Goal: Navigation & Orientation: Find specific page/section

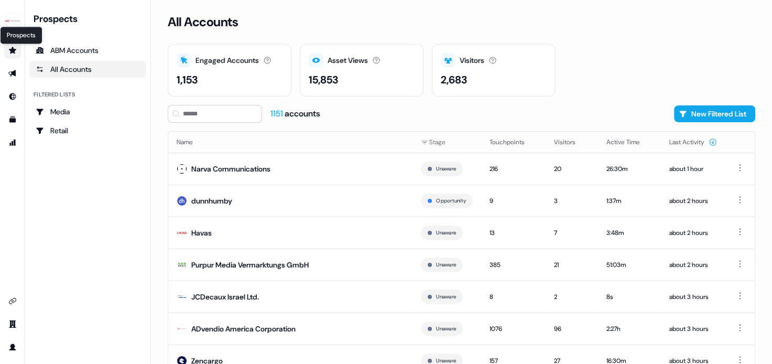
click at [13, 49] on icon "Go to prospects" at bounding box center [12, 50] width 7 height 7
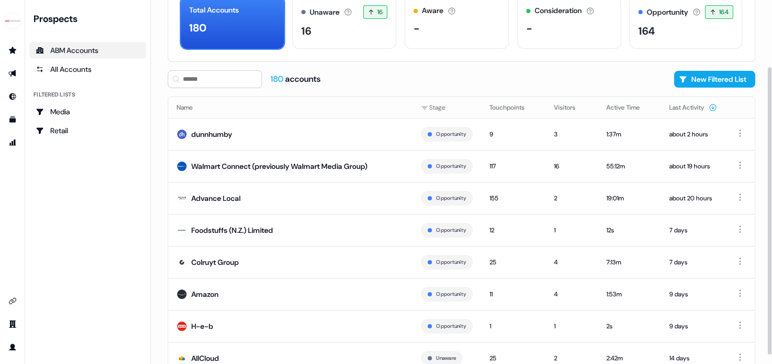
scroll to position [57, 0]
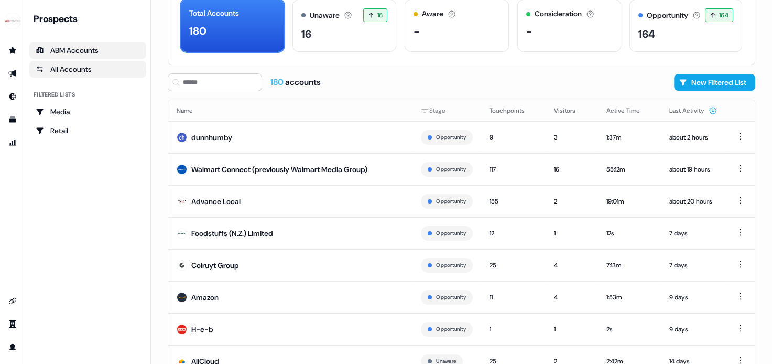
click at [82, 70] on div "All Accounts" at bounding box center [88, 69] width 104 height 10
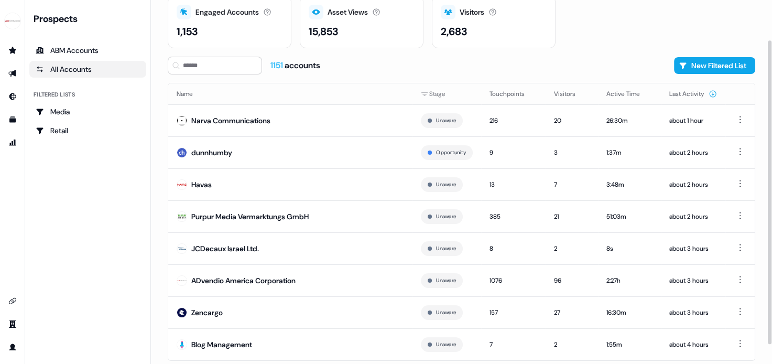
scroll to position [42, 0]
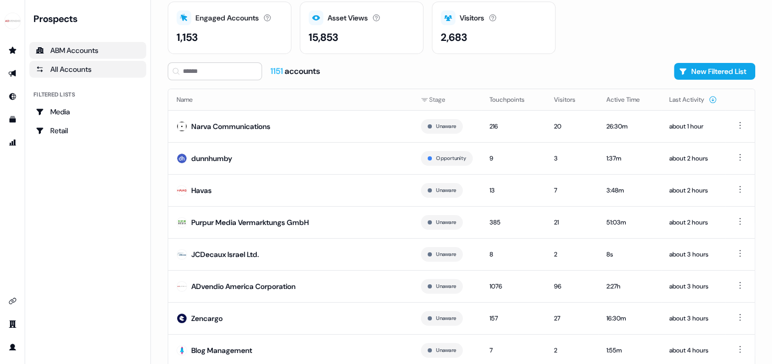
click at [66, 54] on div "ABM Accounts" at bounding box center [88, 50] width 104 height 10
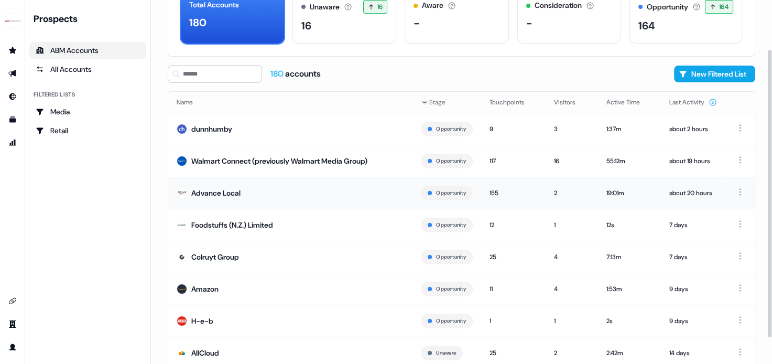
scroll to position [70, 0]
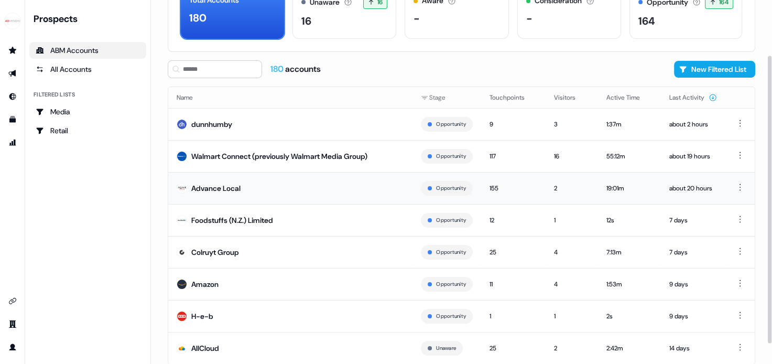
click at [270, 192] on td "Advance Local" at bounding box center [290, 188] width 244 height 32
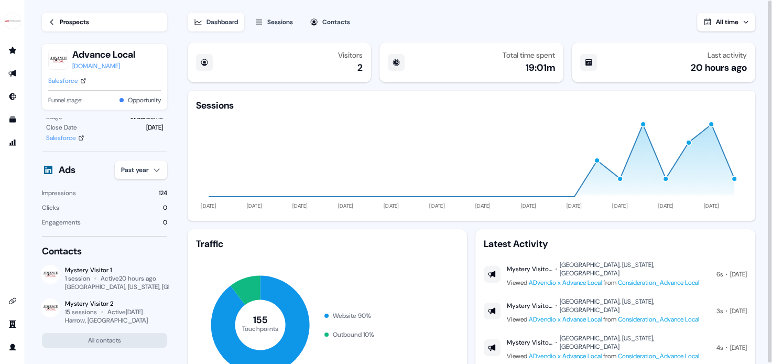
scroll to position [130, 0]
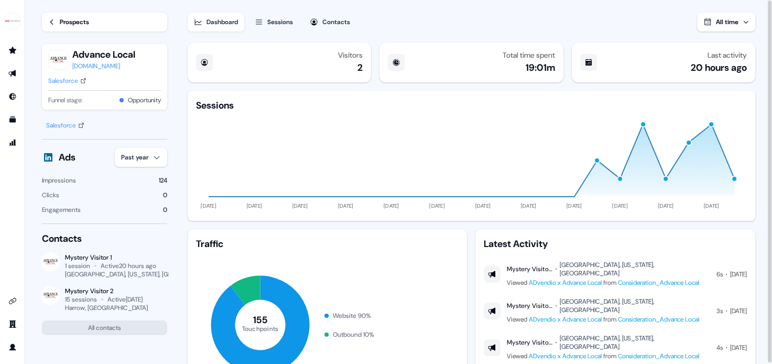
click at [271, 24] on div "Sessions" at bounding box center [280, 22] width 26 height 10
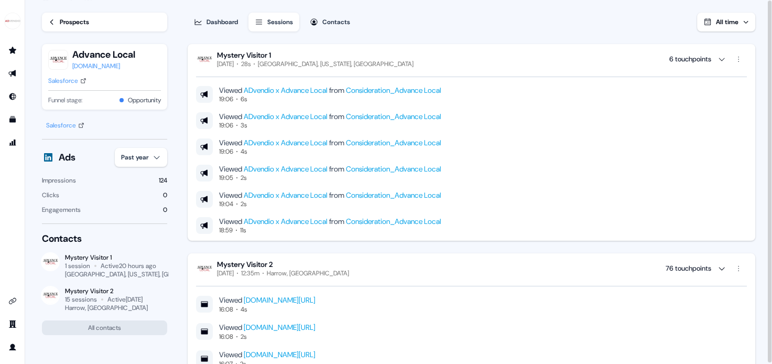
click at [228, 21] on div "Dashboard" at bounding box center [221, 22] width 31 height 10
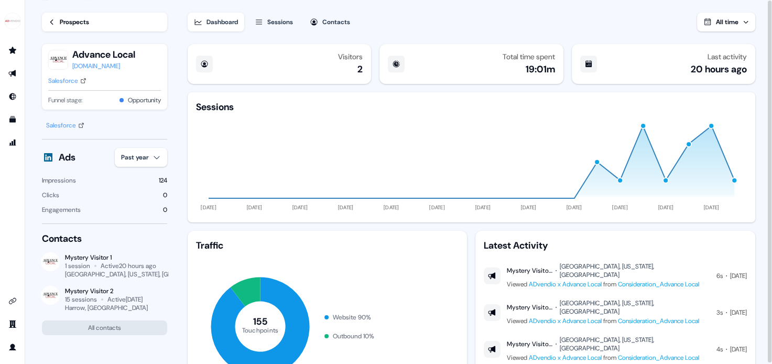
click at [79, 17] on div "Prospects" at bounding box center [74, 22] width 29 height 10
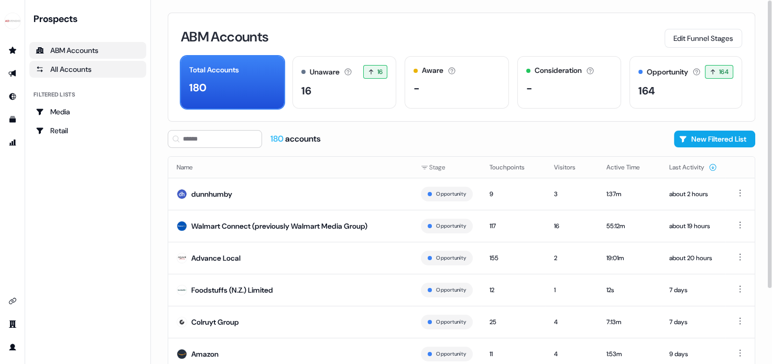
click at [96, 68] on div "All Accounts" at bounding box center [88, 69] width 104 height 10
